Goal: Check status: Check status

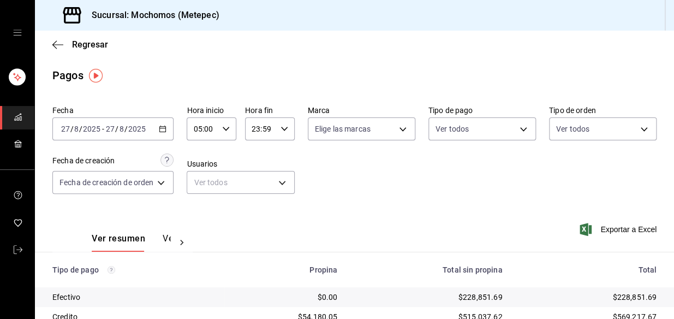
click at [168, 133] on div "2025-08-27 27 / 8 / 2025 - 2025-08-27 27 / 8 / 2025" at bounding box center [112, 128] width 121 height 23
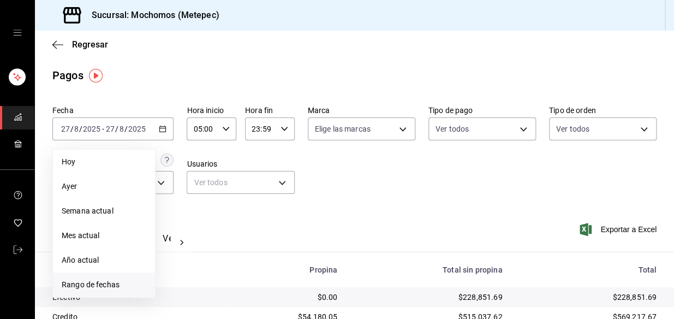
click at [98, 286] on span "Rango de fechas" at bounding box center [104, 284] width 85 height 11
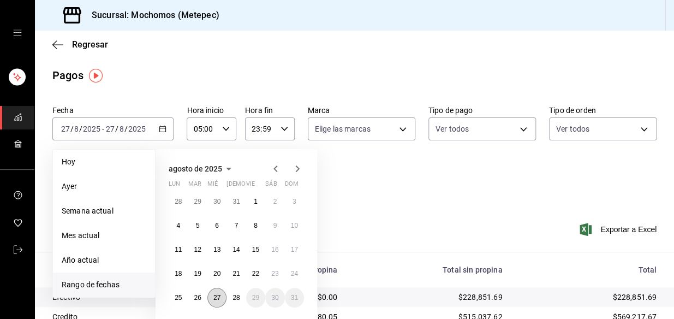
drag, startPoint x: 210, startPoint y: 295, endPoint x: 223, endPoint y: 294, distance: 13.7
click at [210, 295] on button "27" at bounding box center [217, 298] width 19 height 20
click at [233, 295] on abbr "28" at bounding box center [236, 298] width 7 height 8
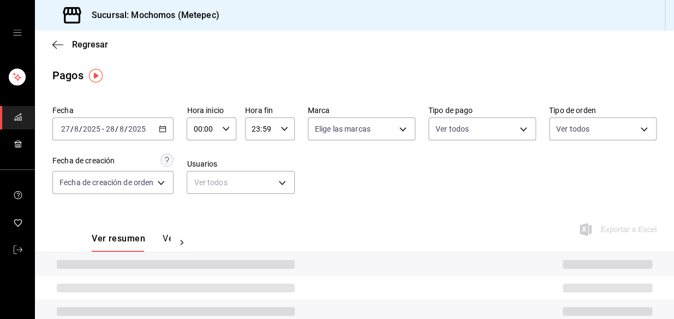
click at [227, 131] on icon "button" at bounding box center [226, 129] width 8 height 8
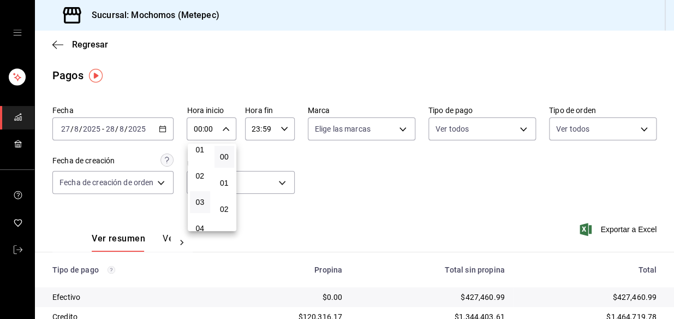
scroll to position [49, 0]
click at [203, 215] on span "04" at bounding box center [200, 212] width 7 height 9
type input "04:00"
click at [282, 127] on div at bounding box center [337, 159] width 674 height 319
click at [285, 131] on icon "button" at bounding box center [285, 129] width 8 height 8
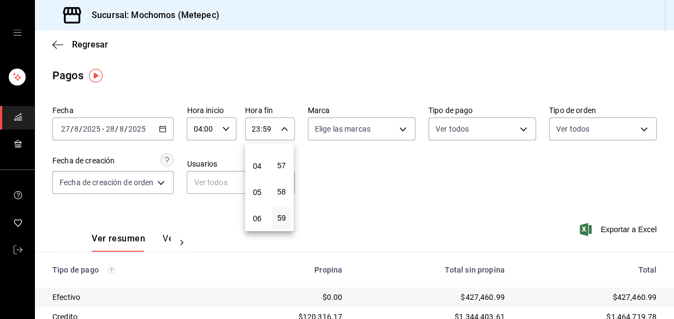
scroll to position [99, 0]
click at [258, 191] on span "05" at bounding box center [257, 189] width 7 height 9
type input "05:59"
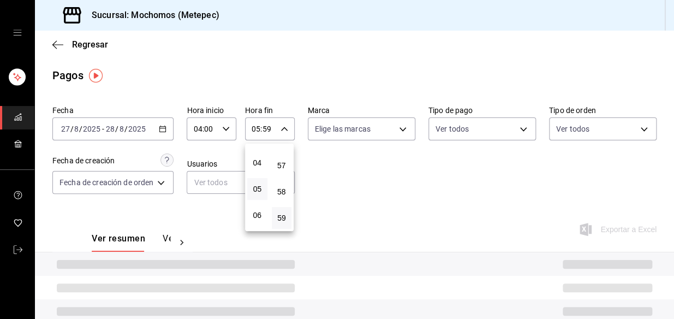
click at [330, 175] on div at bounding box center [337, 159] width 674 height 319
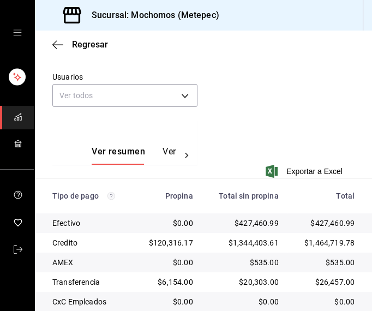
scroll to position [300, 0]
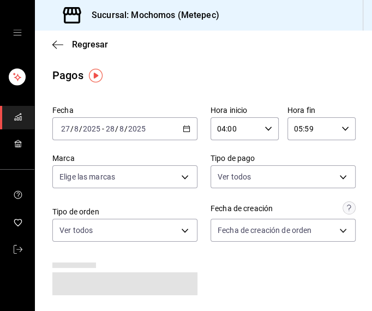
drag, startPoint x: 337, startPoint y: 82, endPoint x: 282, endPoint y: 143, distance: 82.7
click at [337, 82] on div "Pagos" at bounding box center [203, 75] width 337 height 16
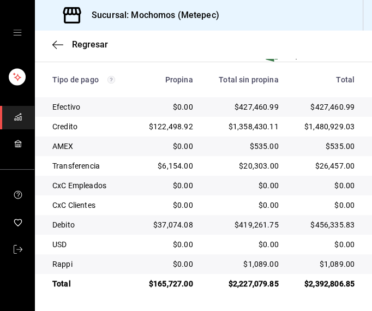
scroll to position [300, 0]
click at [43, 14] on div "Sucursal: Mochomos (Metepec)" at bounding box center [203, 15] width 337 height 31
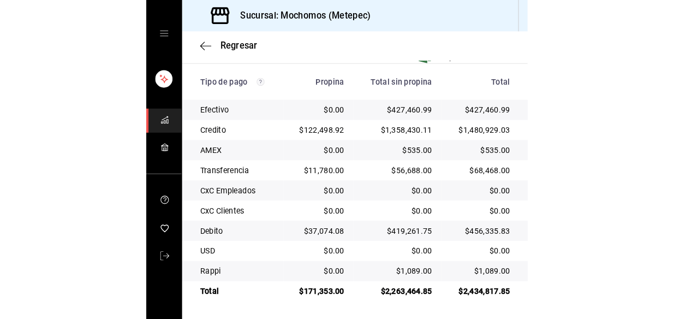
scroll to position [183, 0]
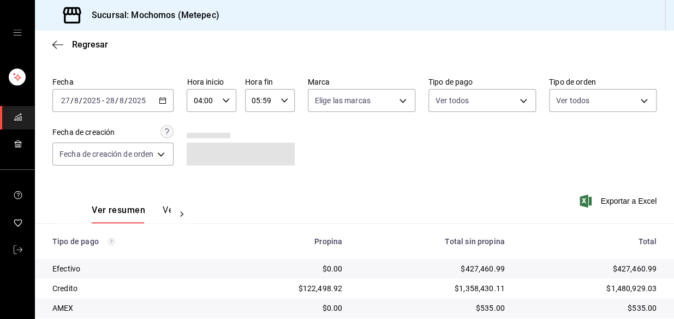
scroll to position [183, 0]
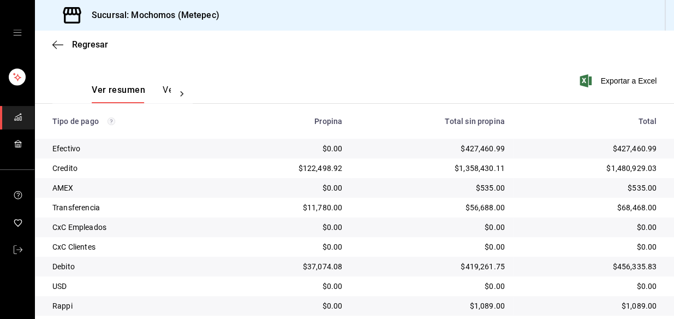
scroll to position [183, 0]
